Goal: Navigation & Orientation: Find specific page/section

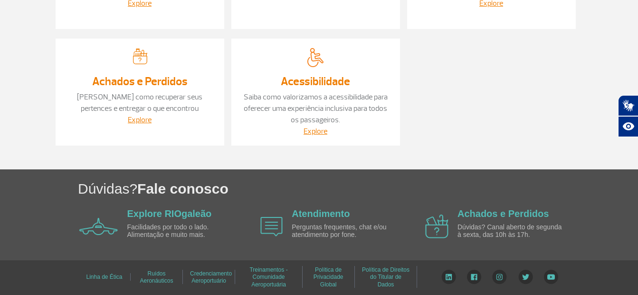
scroll to position [63, 0]
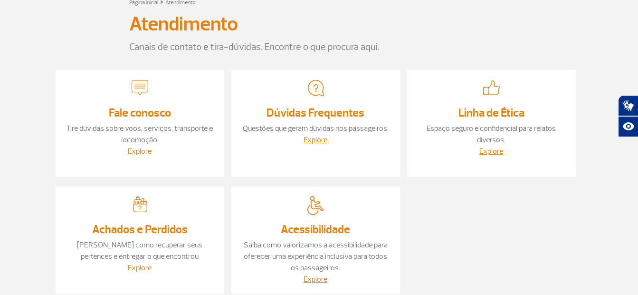
click at [135, 152] on link "Explore" at bounding box center [140, 151] width 24 height 10
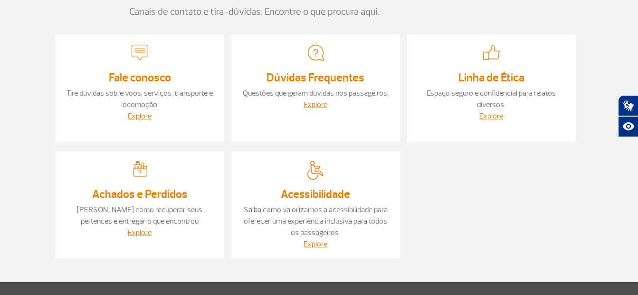
scroll to position [106, 0]
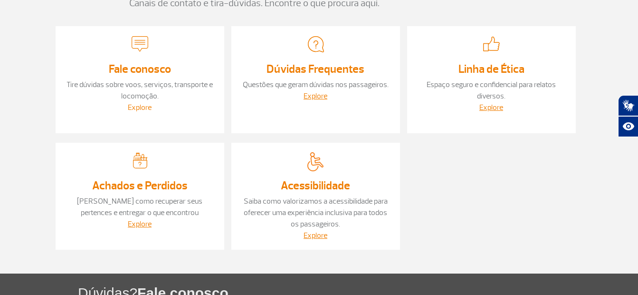
click at [141, 108] on link "Explore" at bounding box center [140, 108] width 24 height 10
